Goal: Task Accomplishment & Management: Use online tool/utility

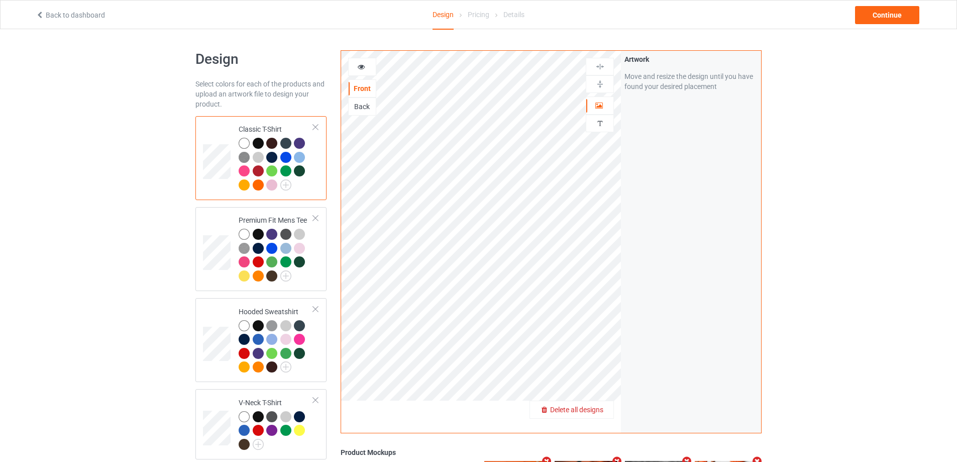
click at [597, 407] on span "Delete all designs" at bounding box center [576, 410] width 53 height 8
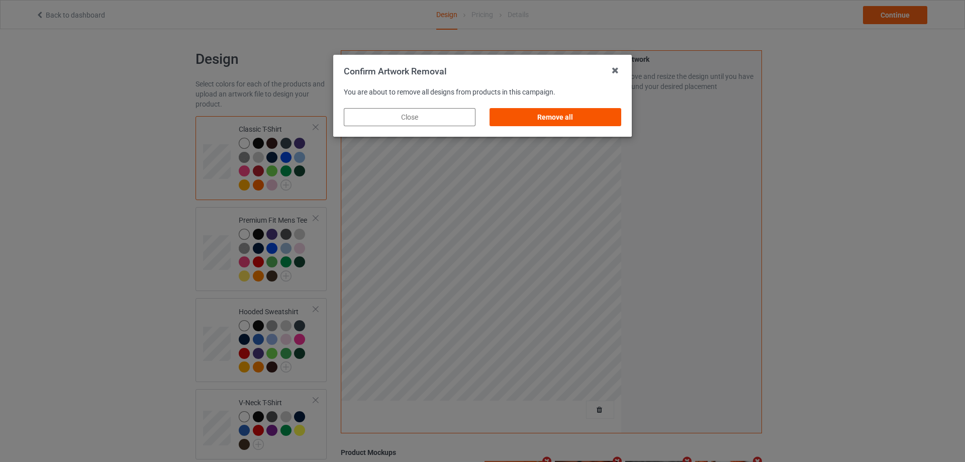
click at [534, 117] on div "Remove all" at bounding box center [555, 117] width 132 height 18
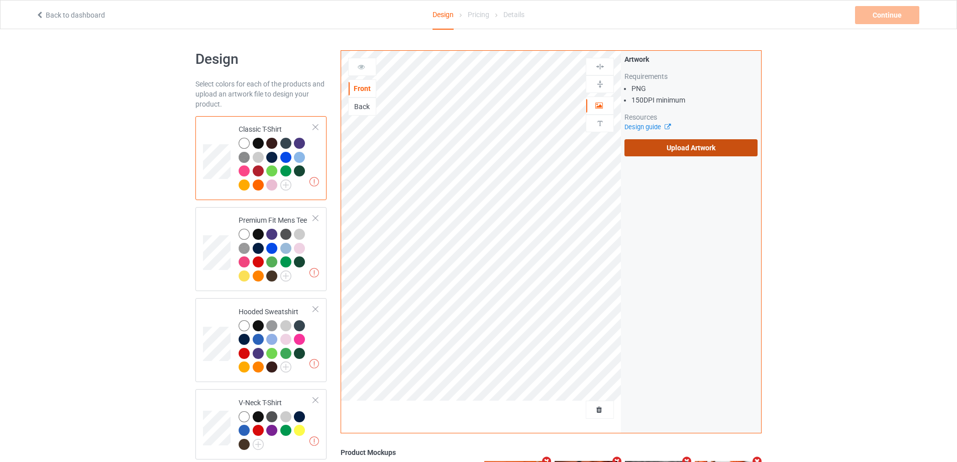
click at [642, 144] on label "Upload Artwork" at bounding box center [691, 147] width 133 height 17
click at [0, 0] on input "Upload Artwork" at bounding box center [0, 0] width 0 height 0
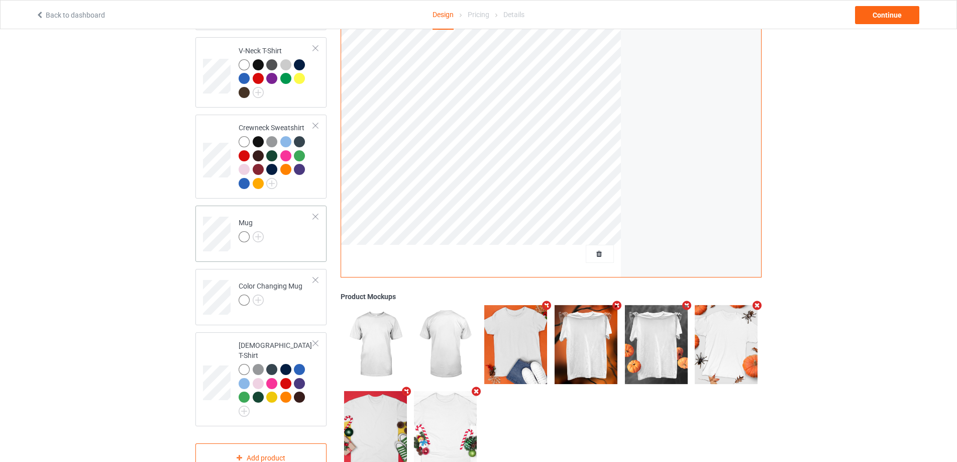
click at [298, 242] on td "Mug" at bounding box center [276, 231] width 86 height 42
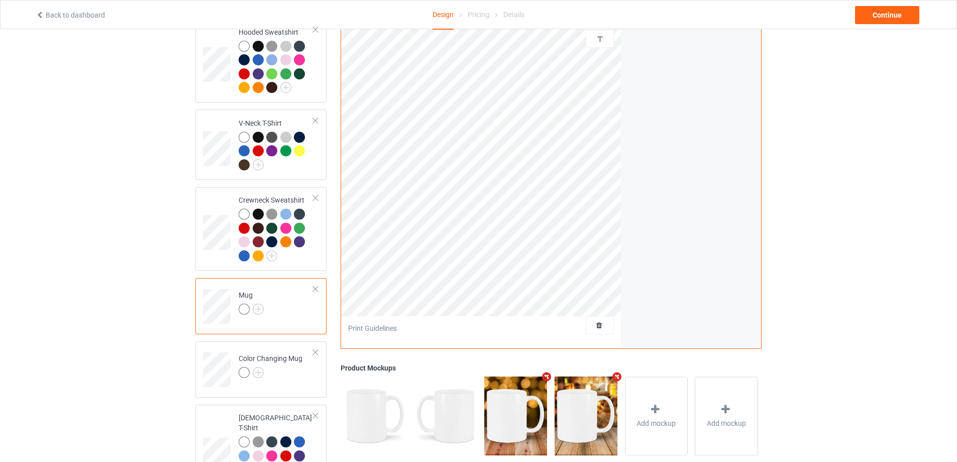
scroll to position [151, 0]
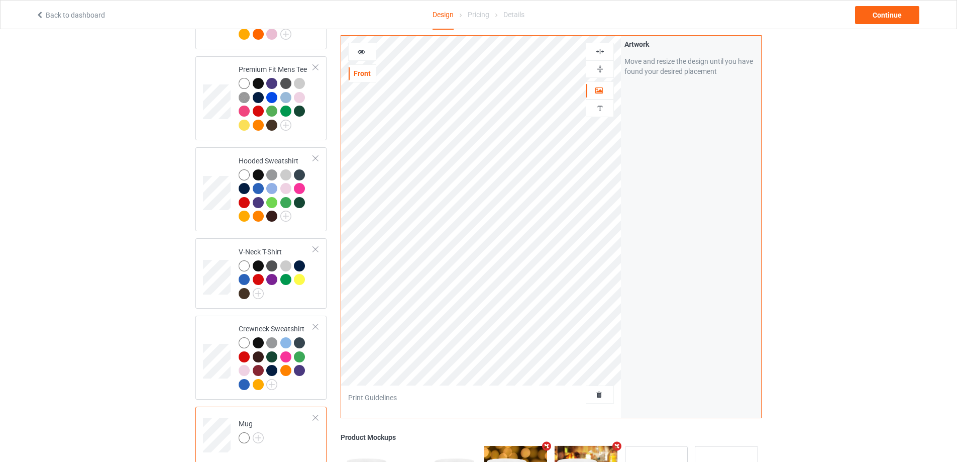
click at [596, 68] on img at bounding box center [601, 69] width 10 height 10
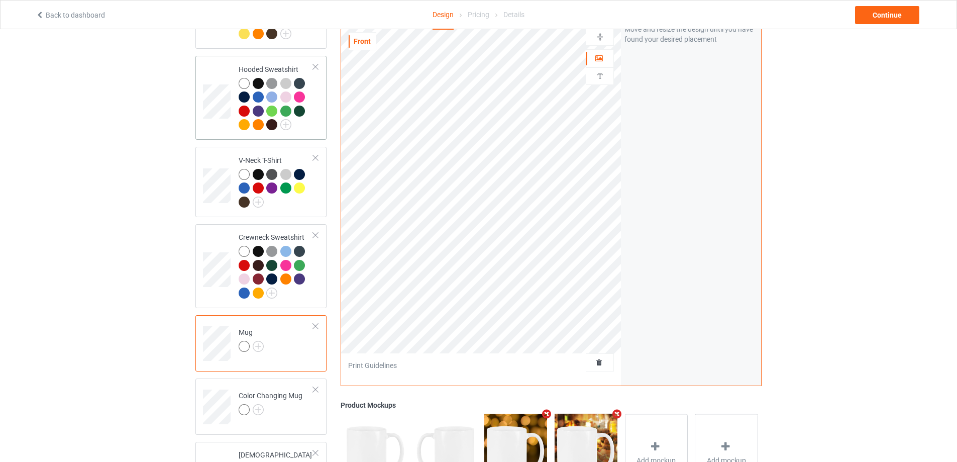
scroll to position [374, 0]
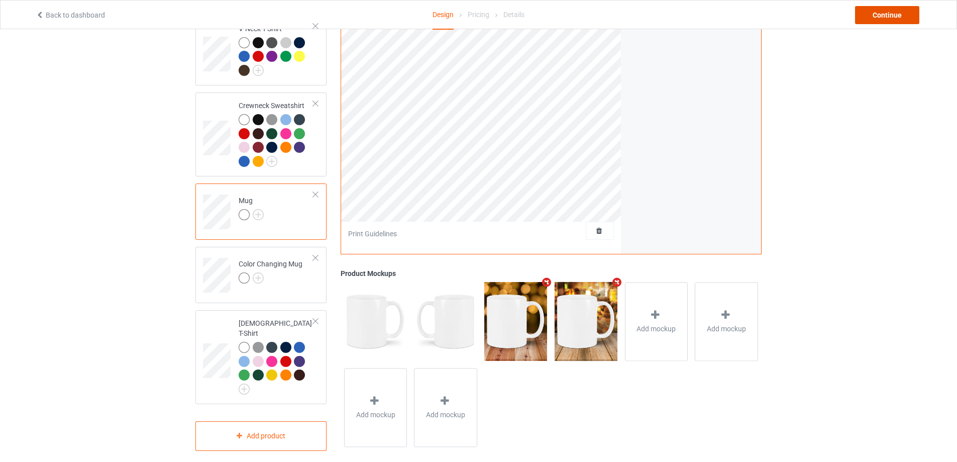
click at [865, 16] on div "Continue" at bounding box center [887, 15] width 64 height 18
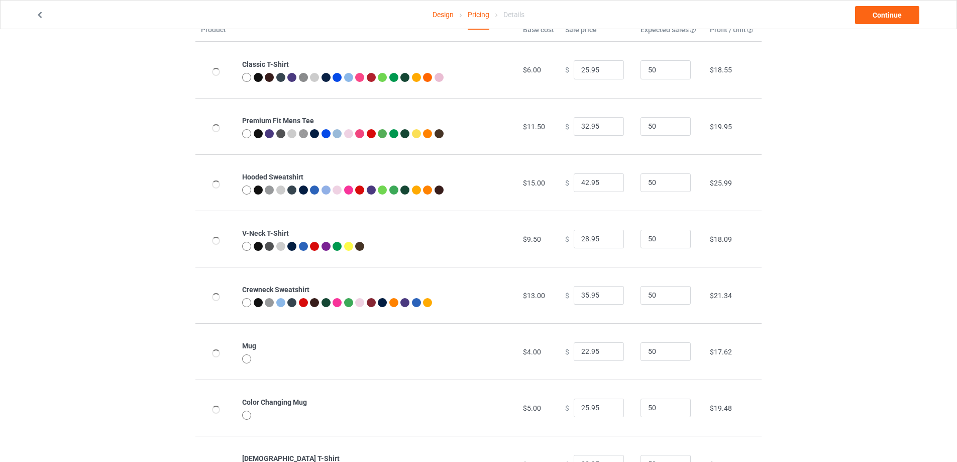
scroll to position [109, 0]
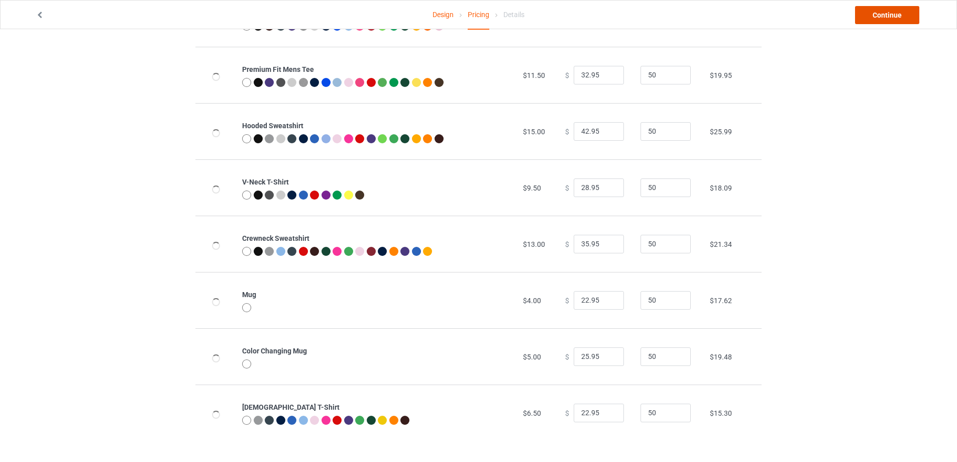
click at [883, 17] on link "Continue" at bounding box center [887, 15] width 64 height 18
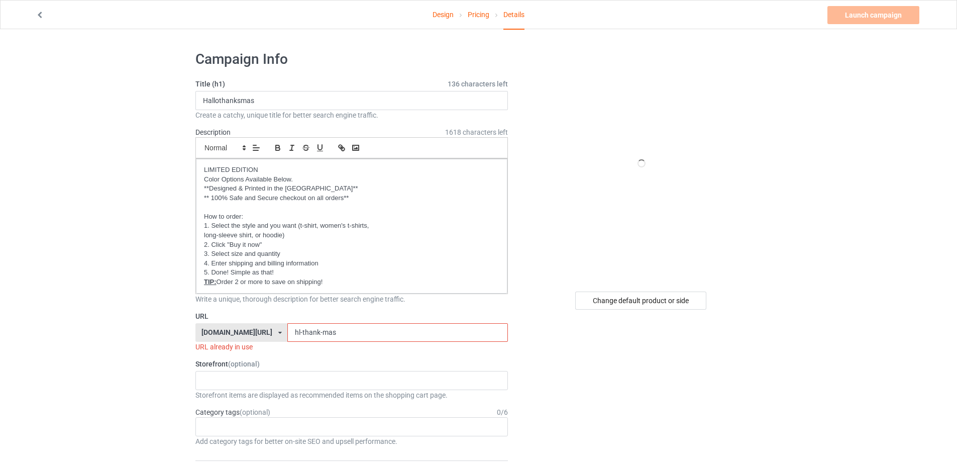
click at [339, 335] on input "hl-thank-mas" at bounding box center [397, 332] width 220 height 19
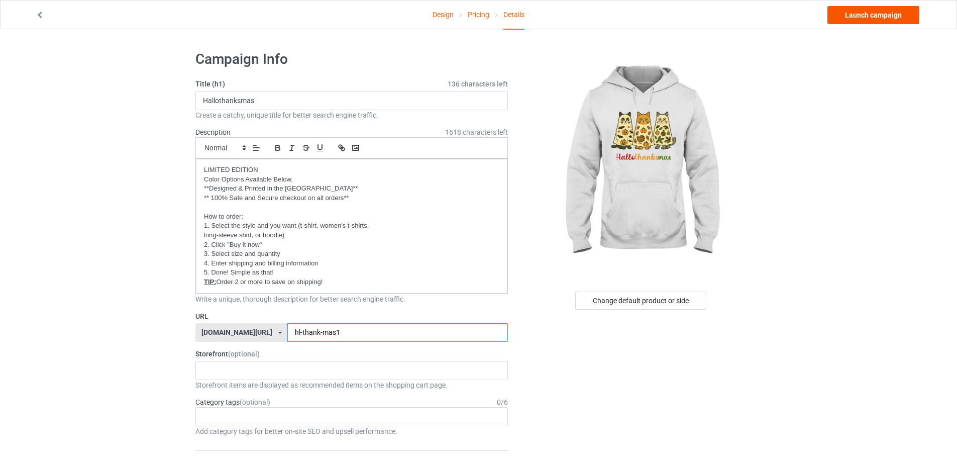
type input "hl-thank-mas1"
click at [861, 19] on link "Launch campaign" at bounding box center [874, 15] width 92 height 18
